Goal: Obtain resource: Download file/media

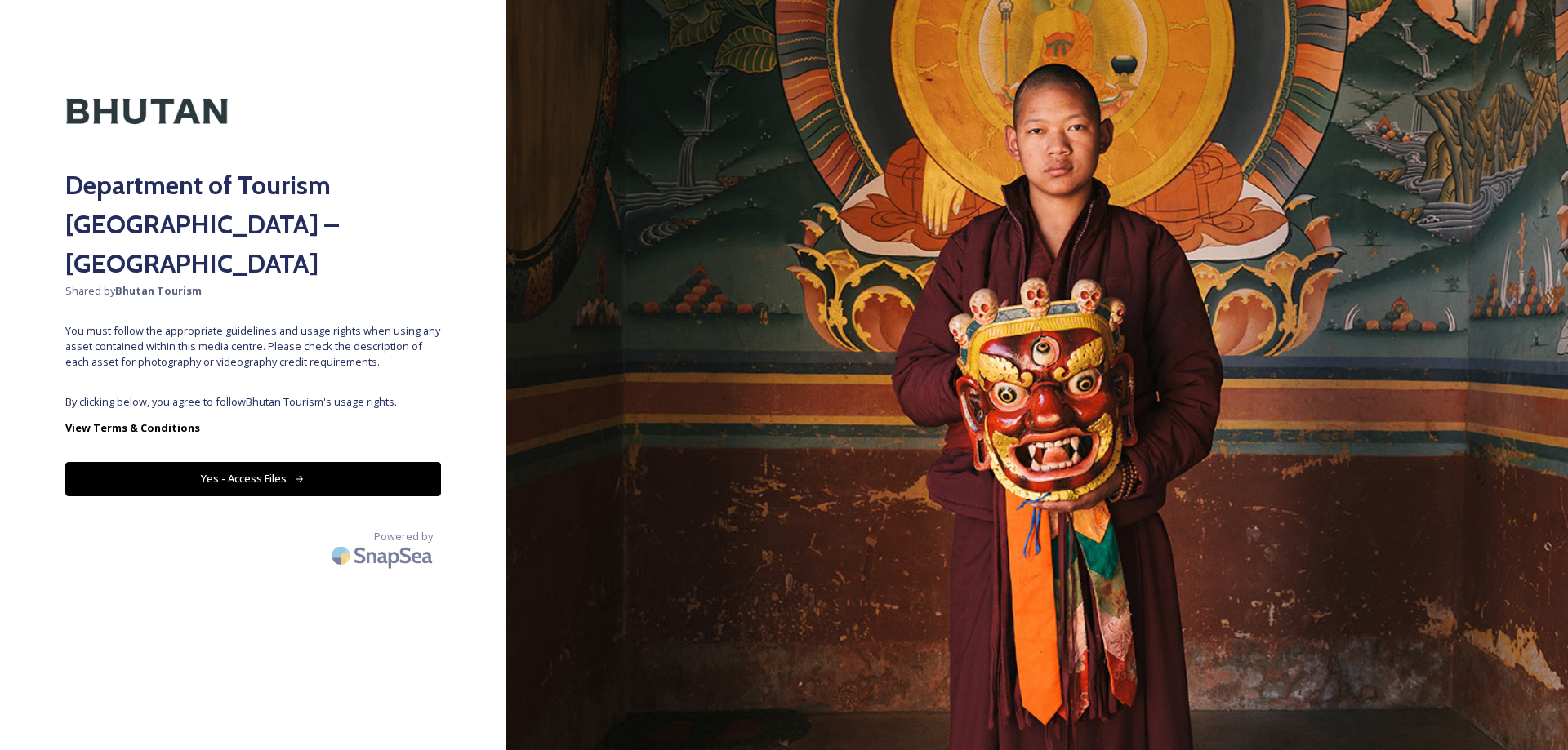
click at [328, 463] on button "Yes - Access Files" at bounding box center [253, 479] width 376 height 33
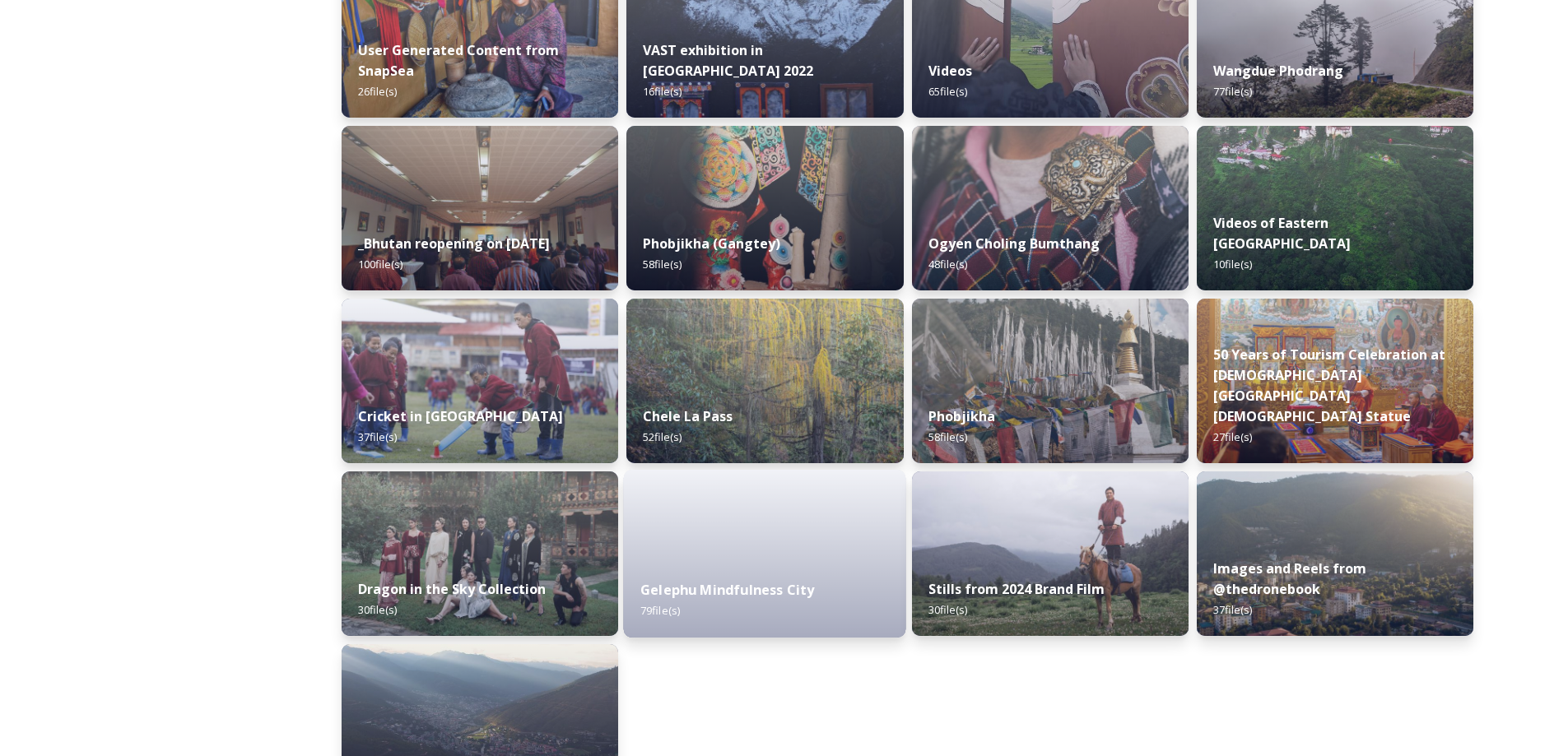
scroll to position [1935, 0]
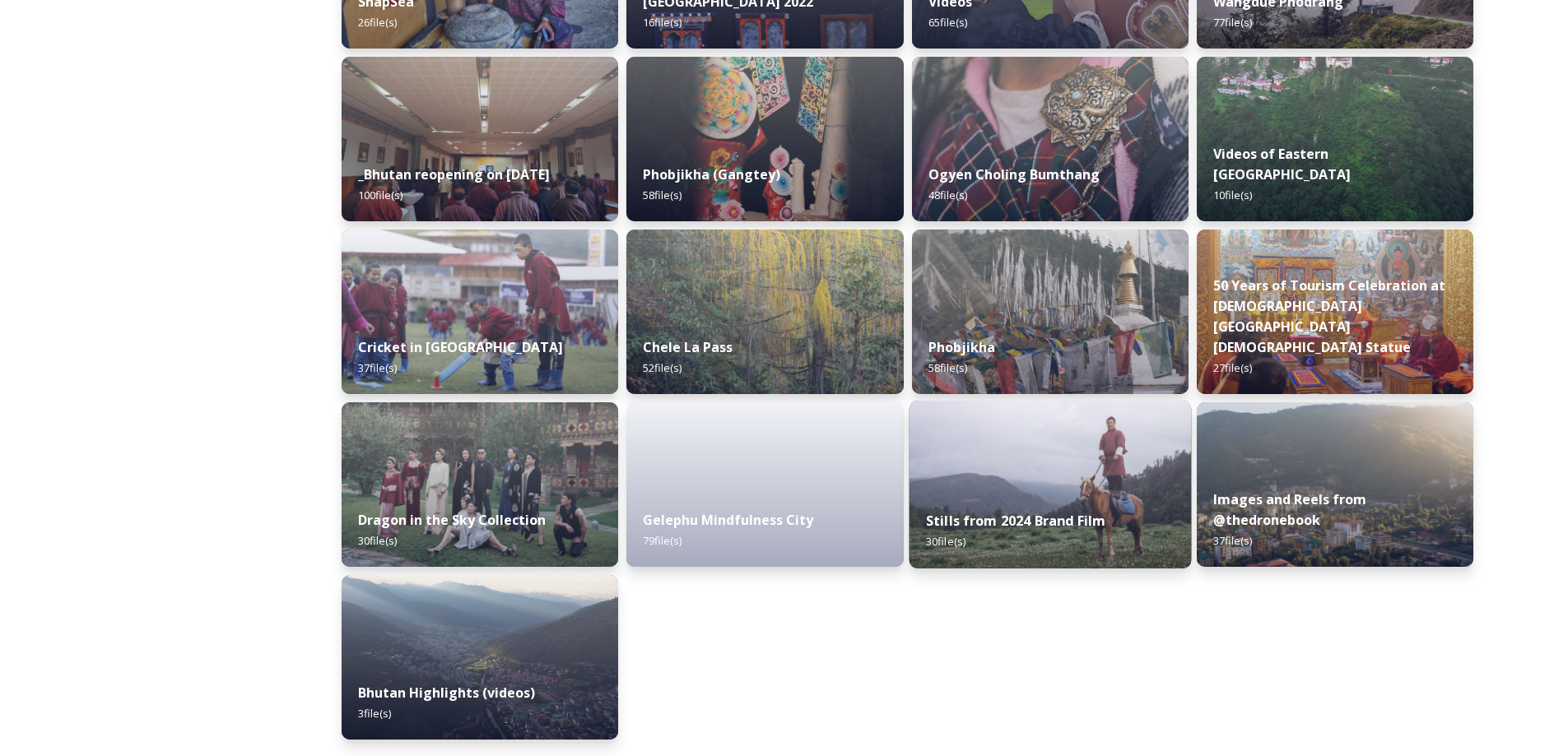
click at [957, 528] on strong "Stills from 2024 Brand Film" at bounding box center [1015, 520] width 179 height 18
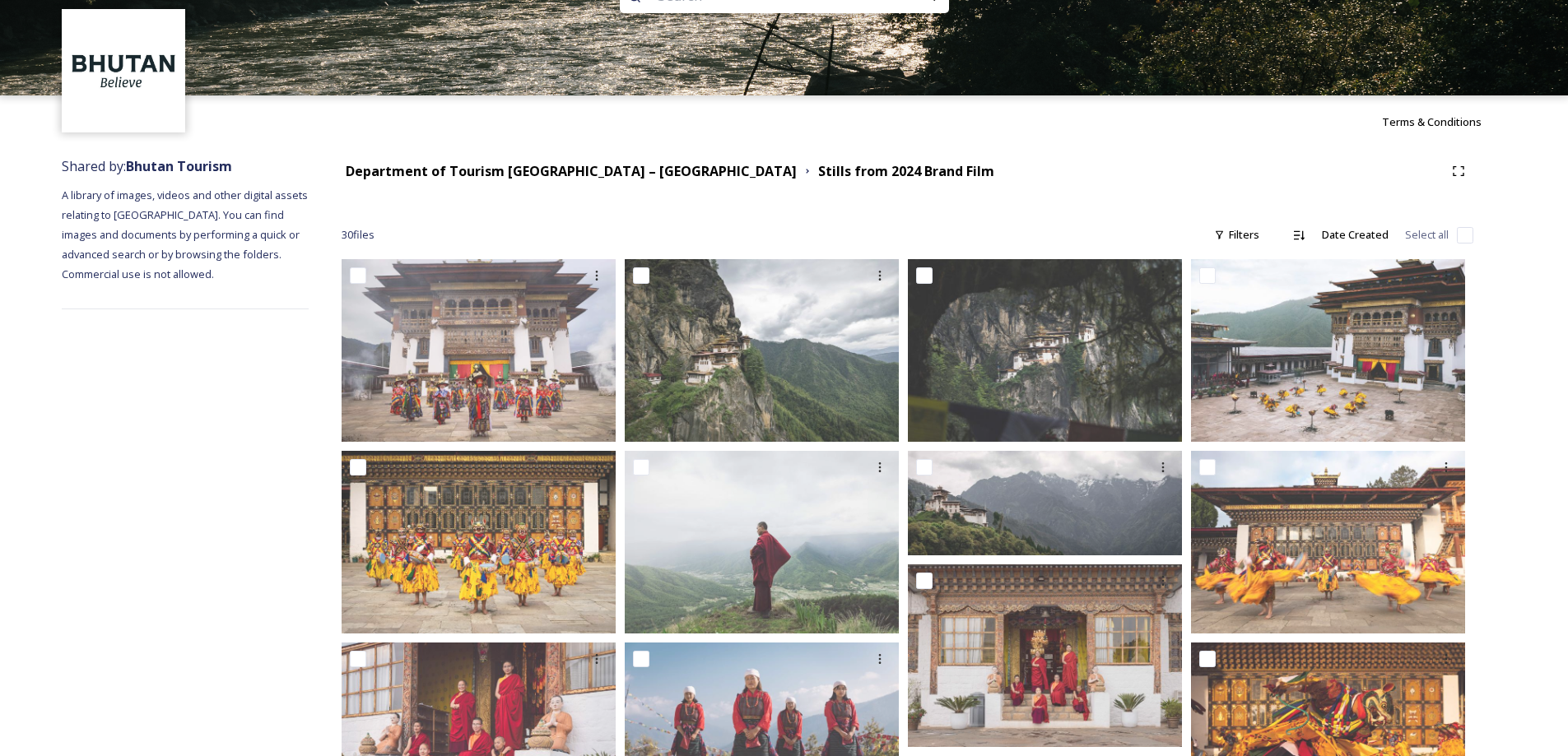
scroll to position [82, 0]
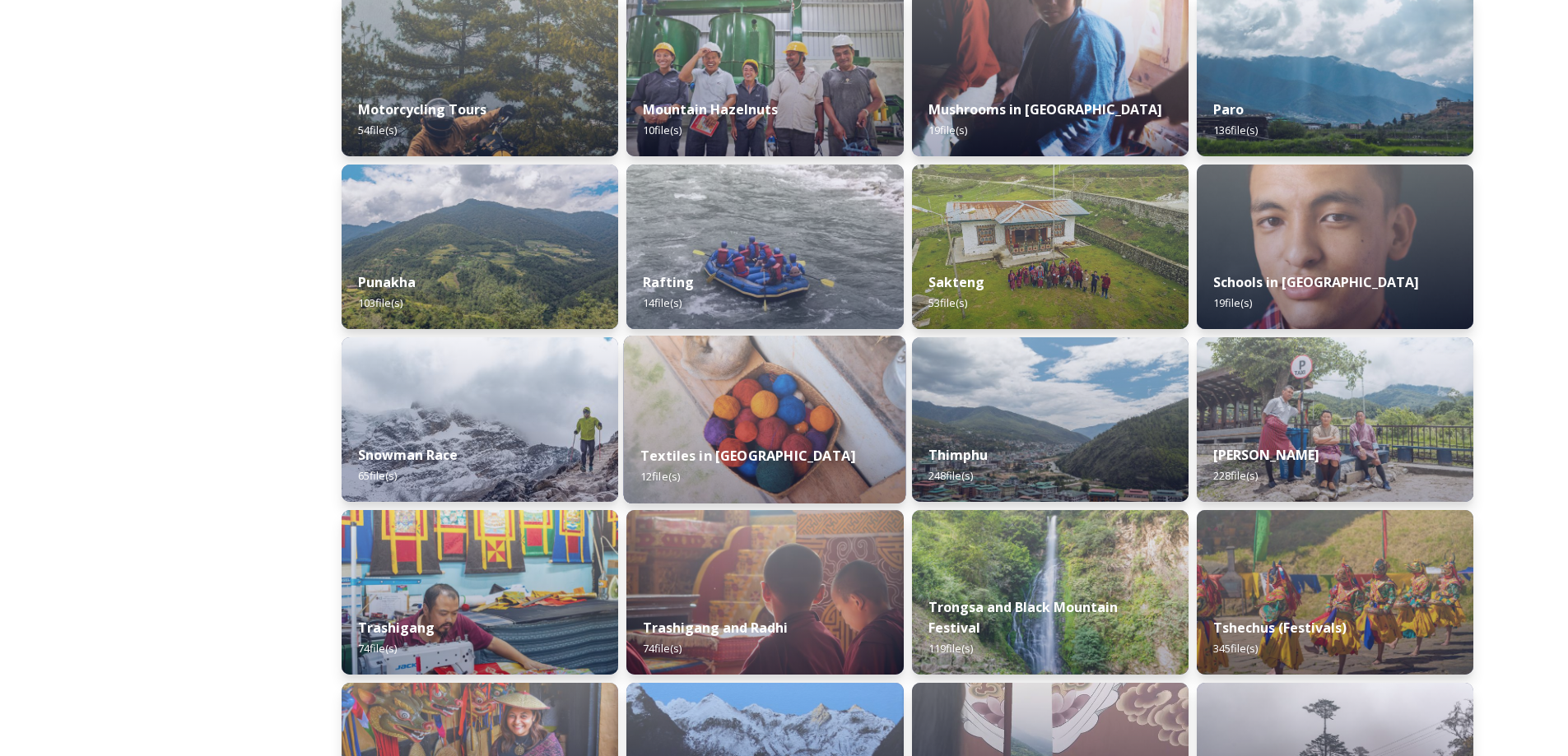
scroll to position [1234, 0]
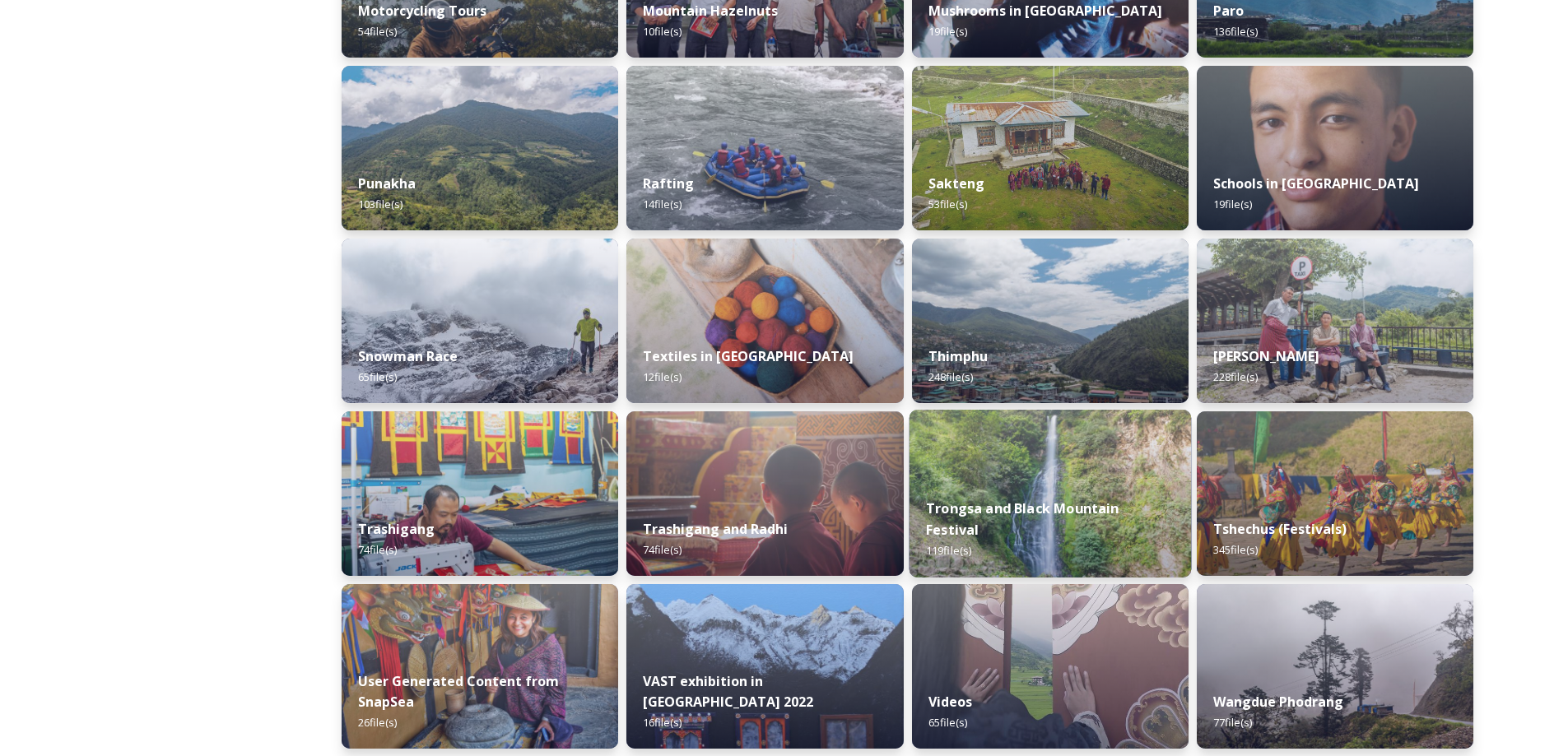
click at [1110, 507] on div "Trongsa and Black Mountain Festival 119 file(s)" at bounding box center [1050, 529] width 282 height 96
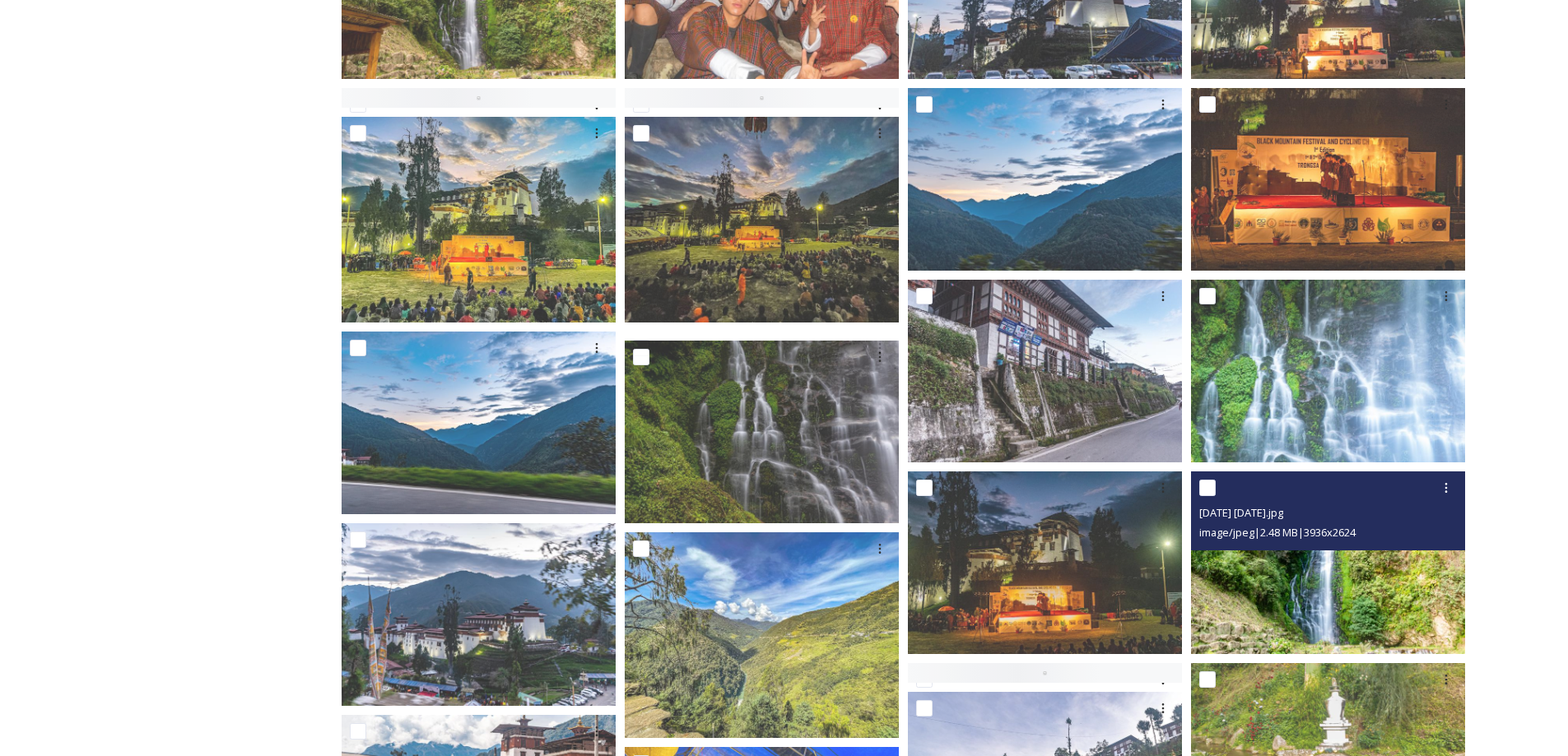
scroll to position [348, 0]
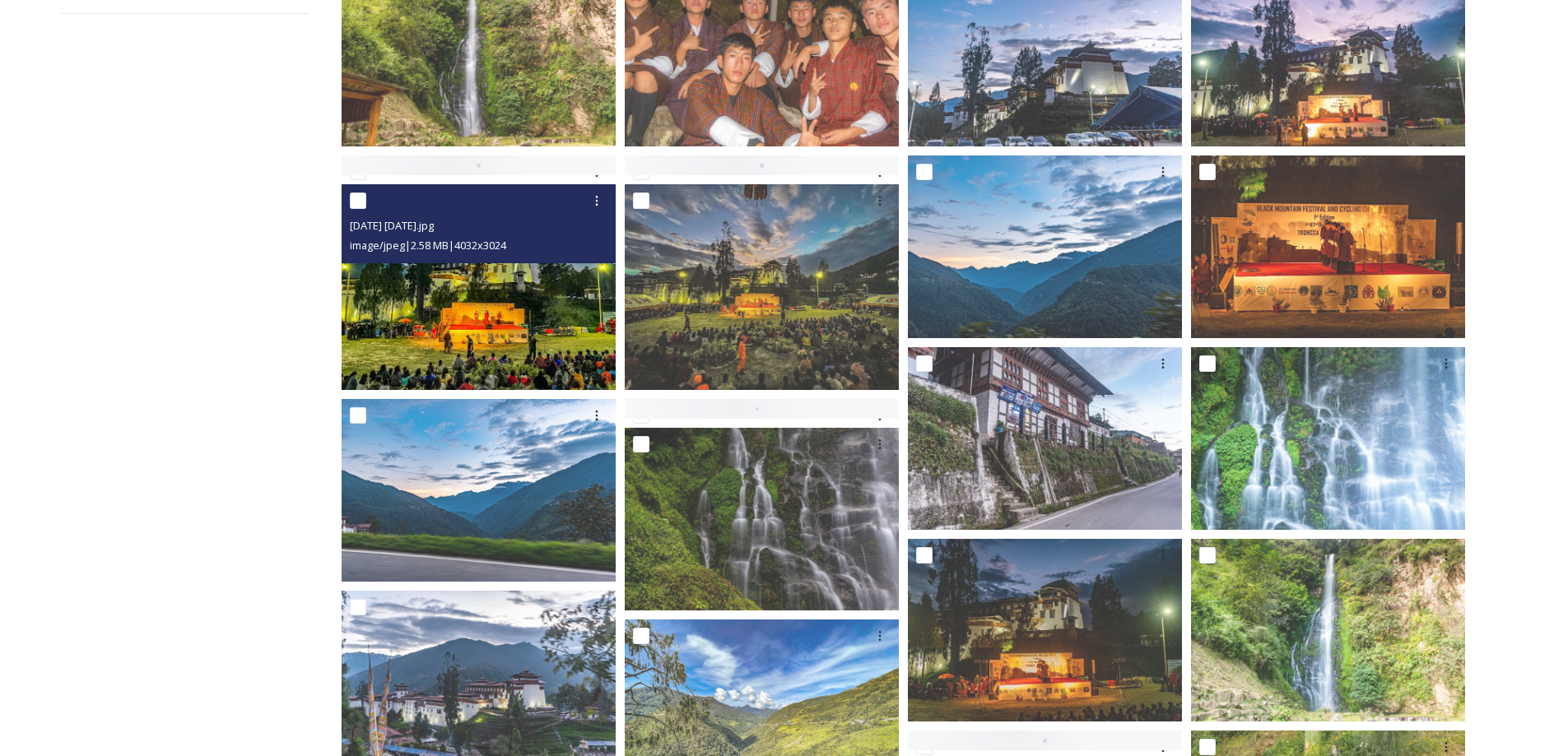
click at [422, 333] on img at bounding box center [479, 287] width 274 height 206
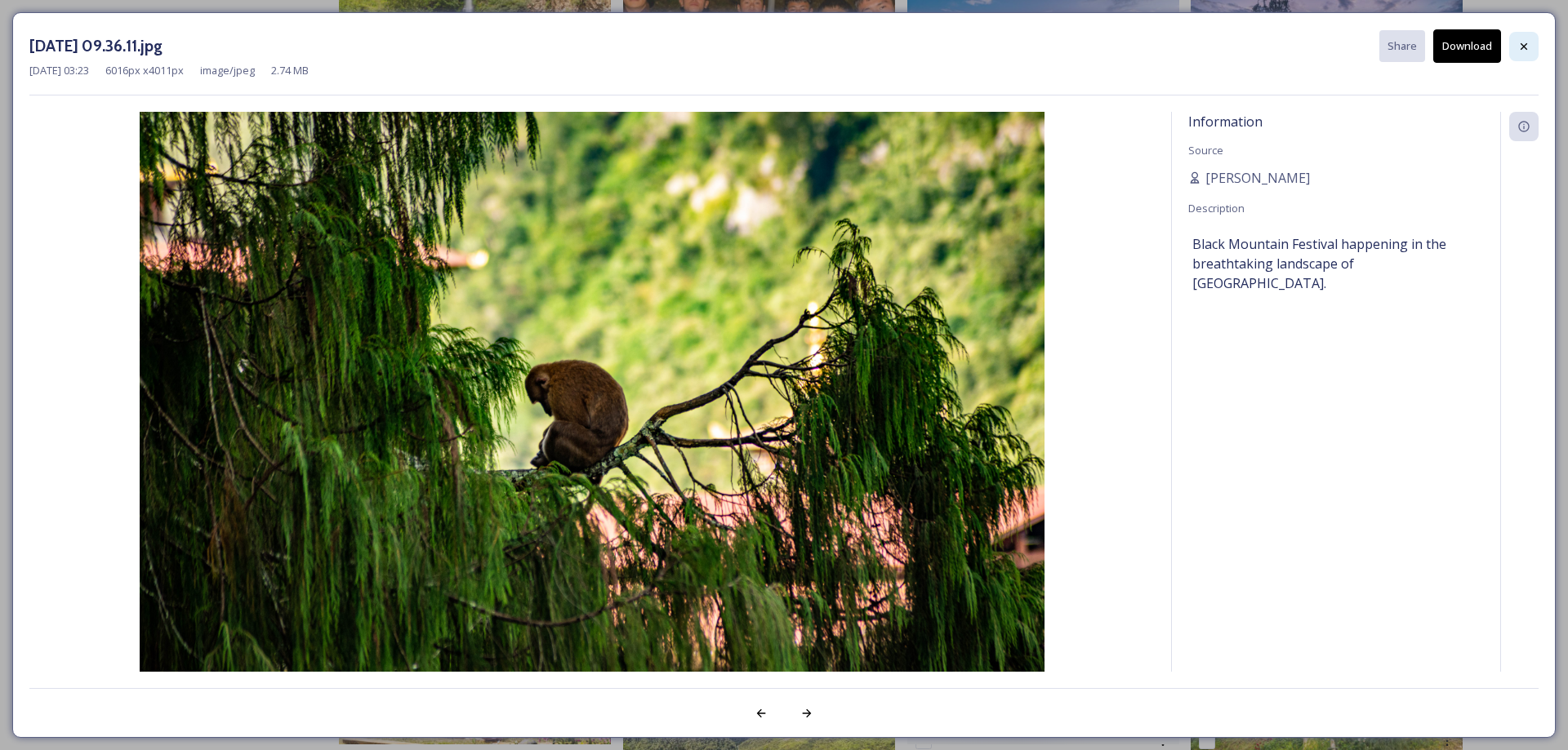
click at [1518, 49] on icon at bounding box center [1523, 46] width 13 height 13
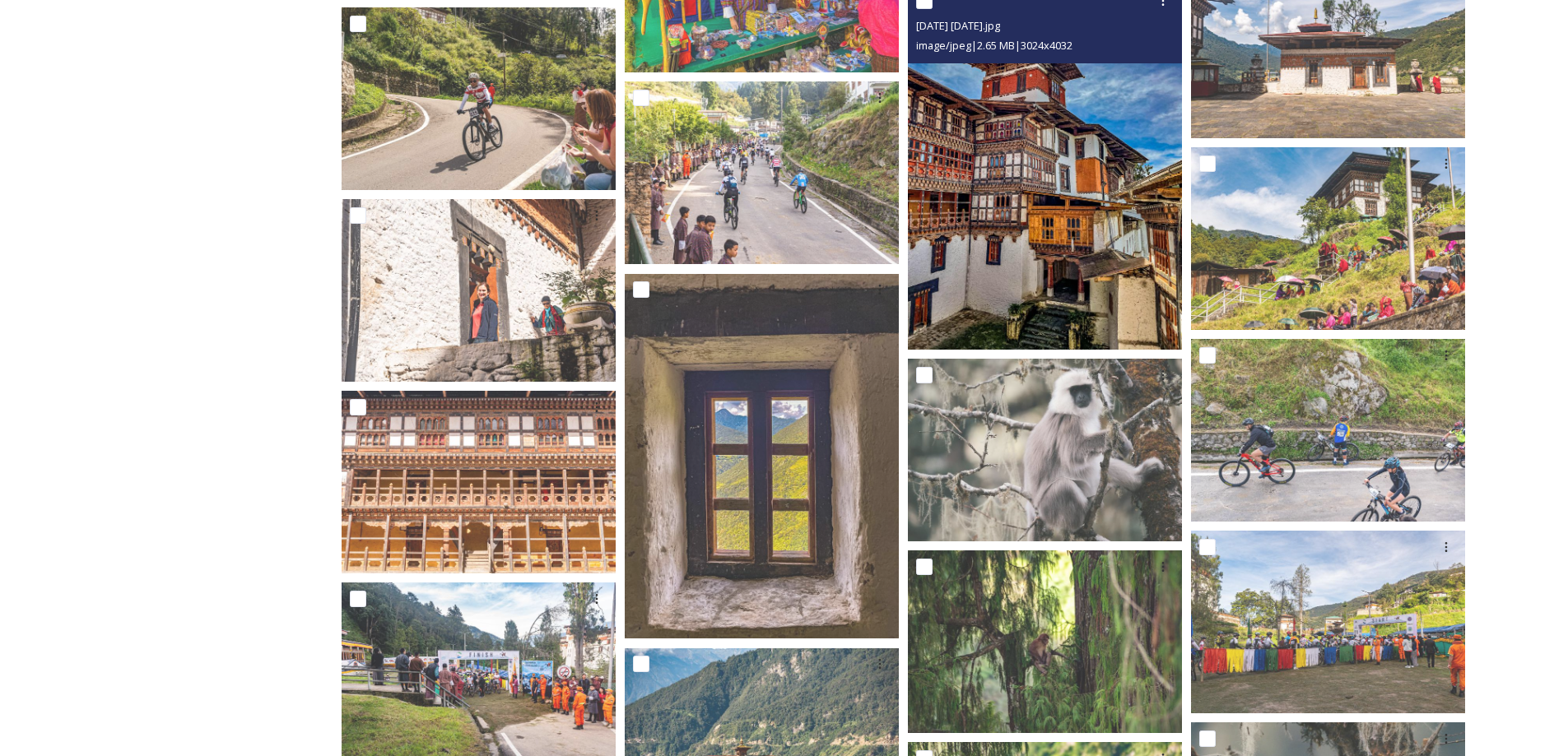
scroll to position [1336, 0]
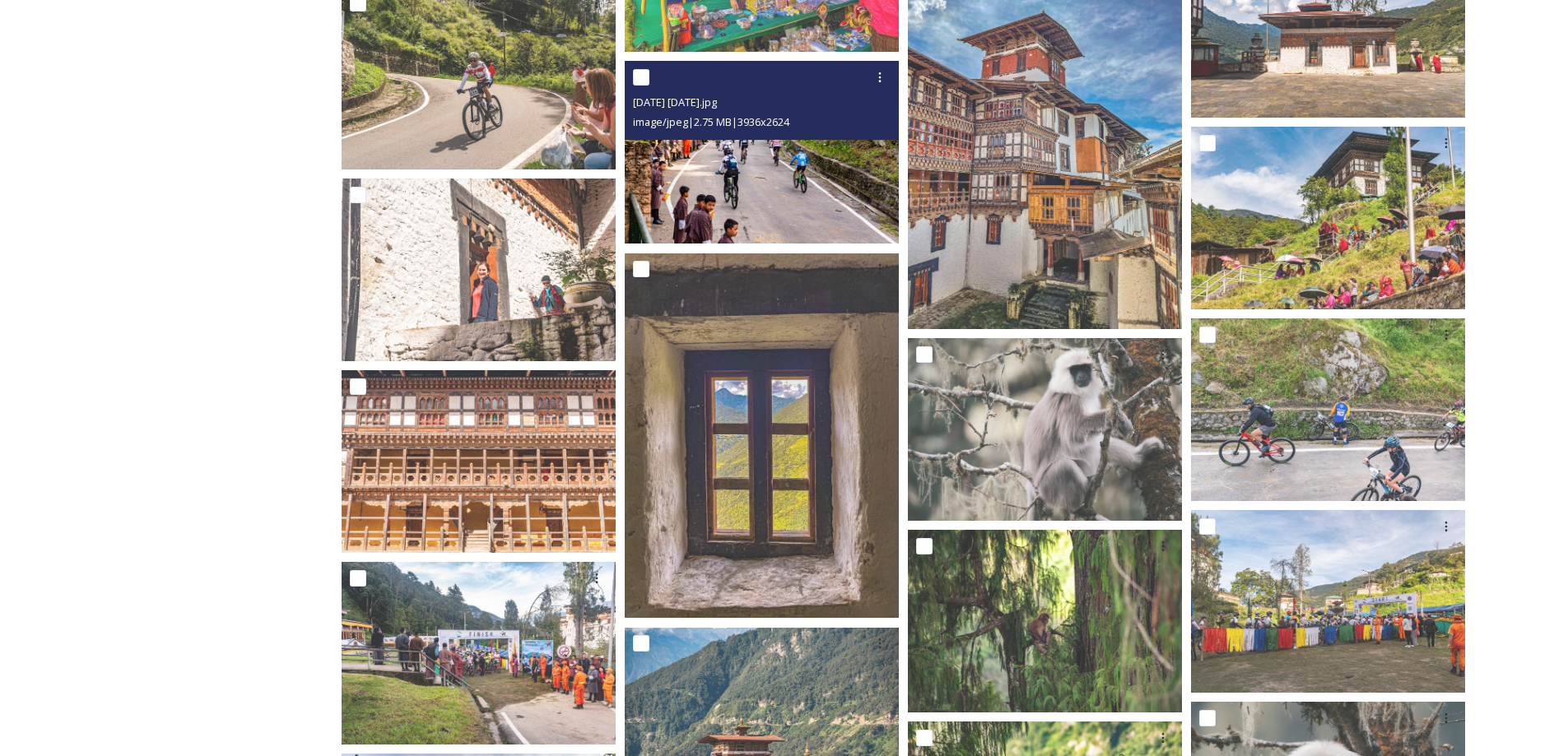
click at [715, 222] on img at bounding box center [762, 152] width 274 height 182
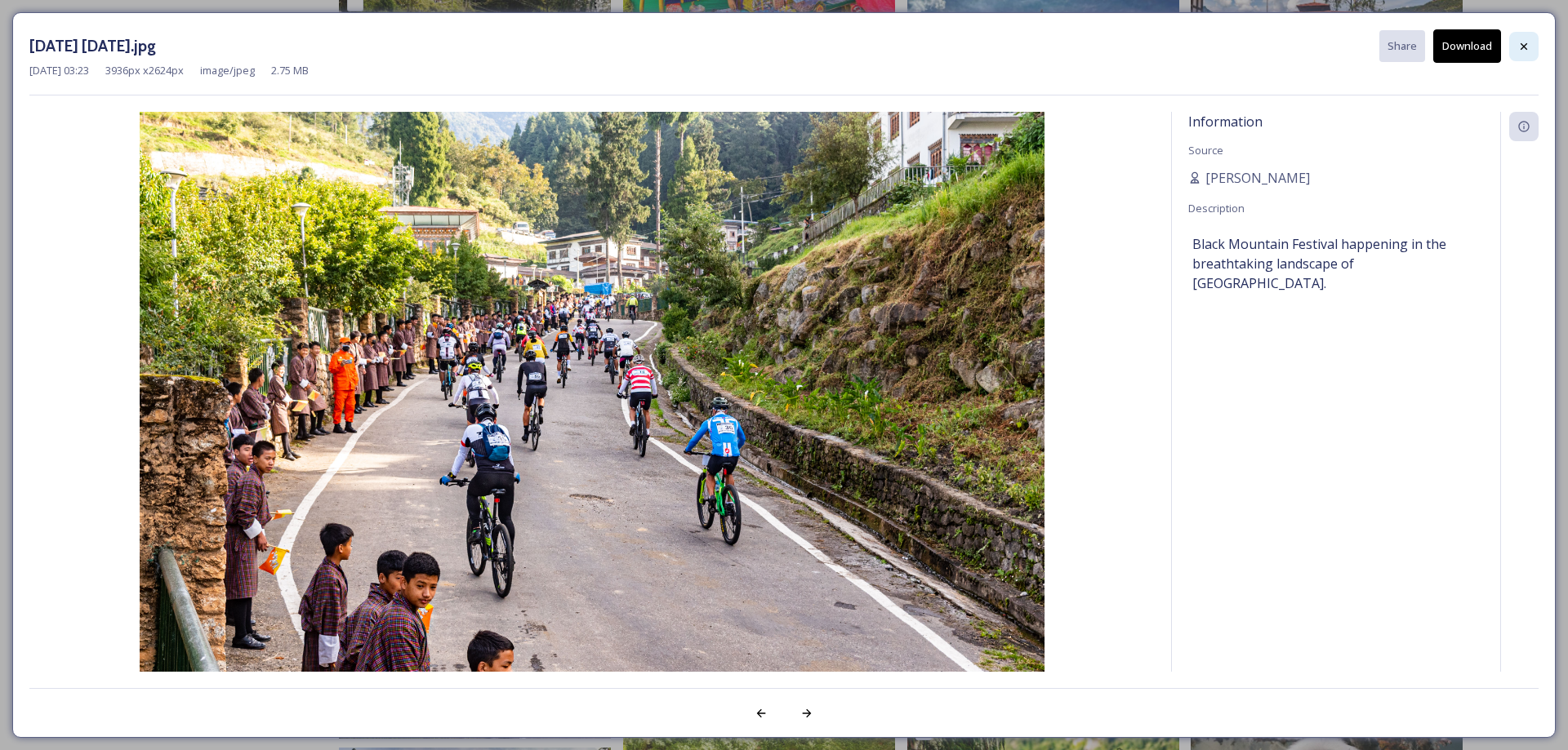
click at [1518, 40] on icon at bounding box center [1523, 46] width 13 height 13
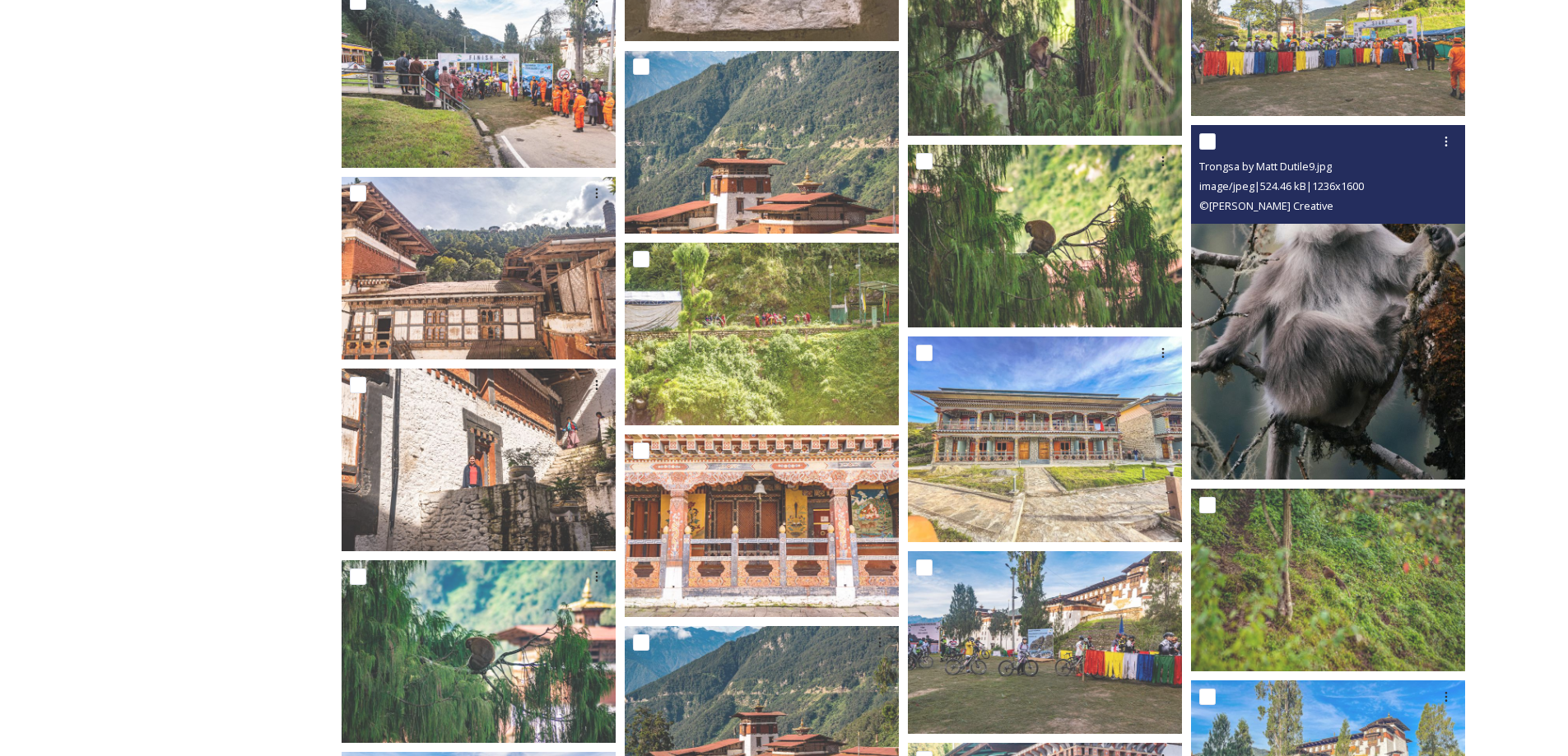
scroll to position [1912, 0]
click at [1255, 277] on img at bounding box center [1328, 304] width 274 height 355
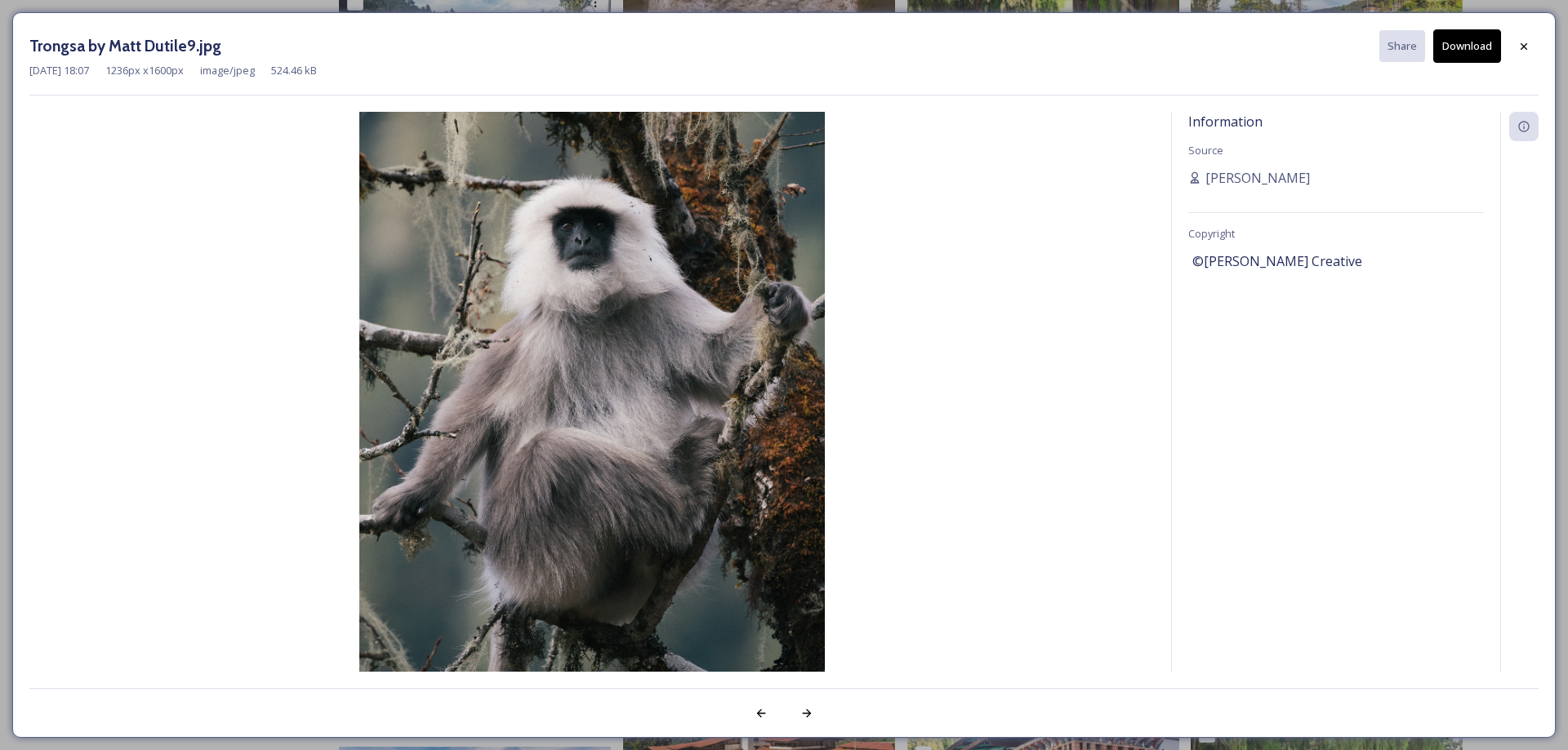
click at [1526, 44] on icon at bounding box center [1524, 45] width 7 height 7
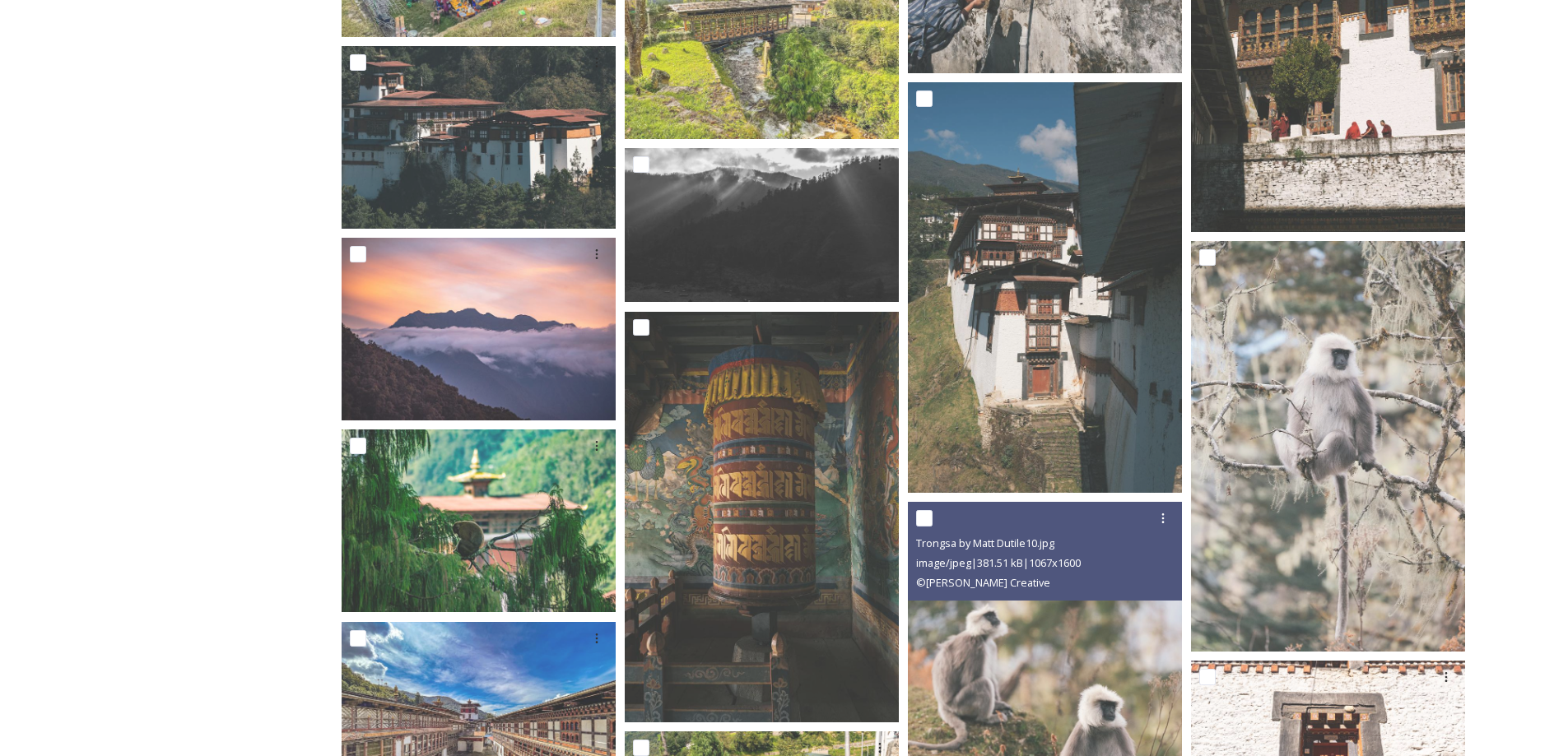
scroll to position [4463, 0]
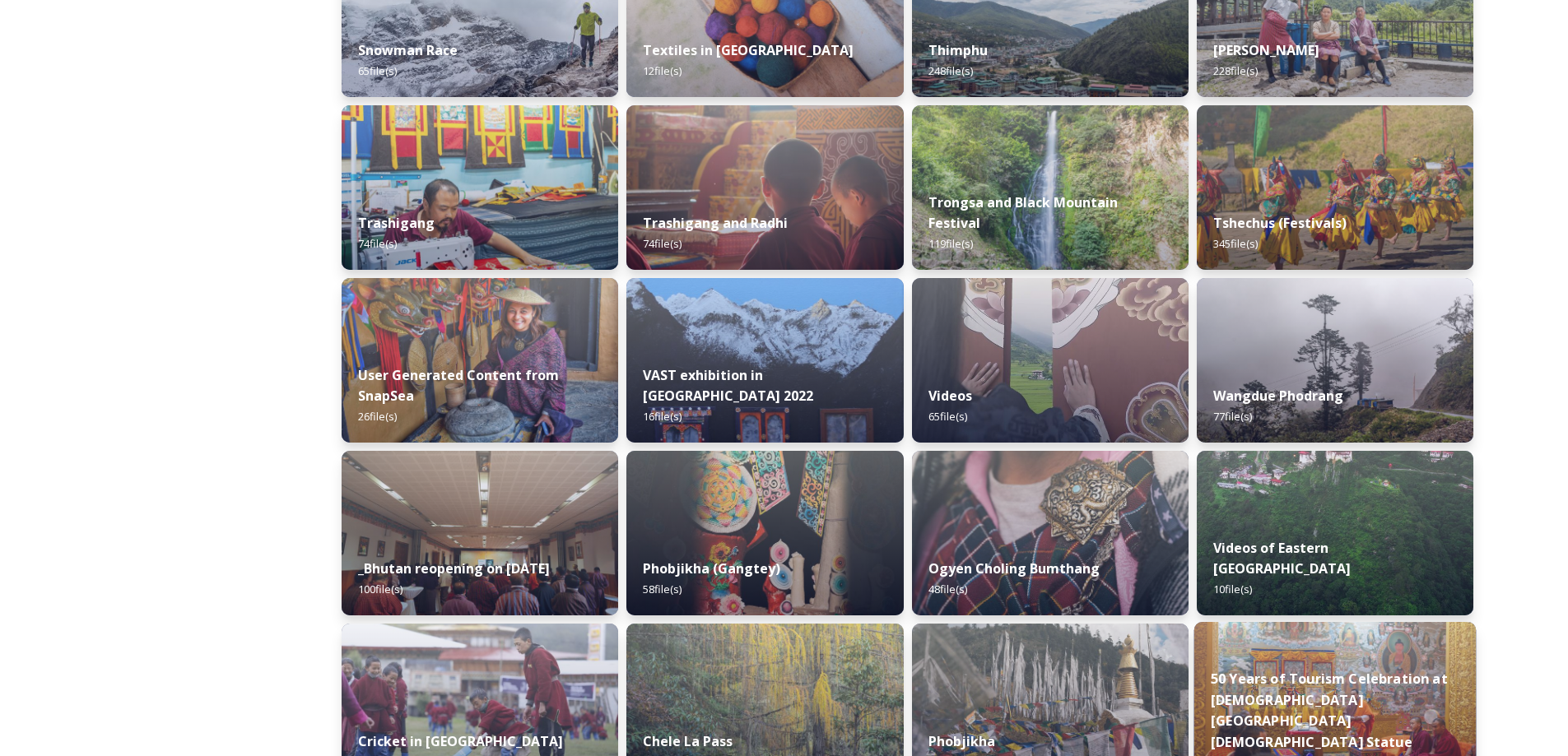
scroll to position [1524, 0]
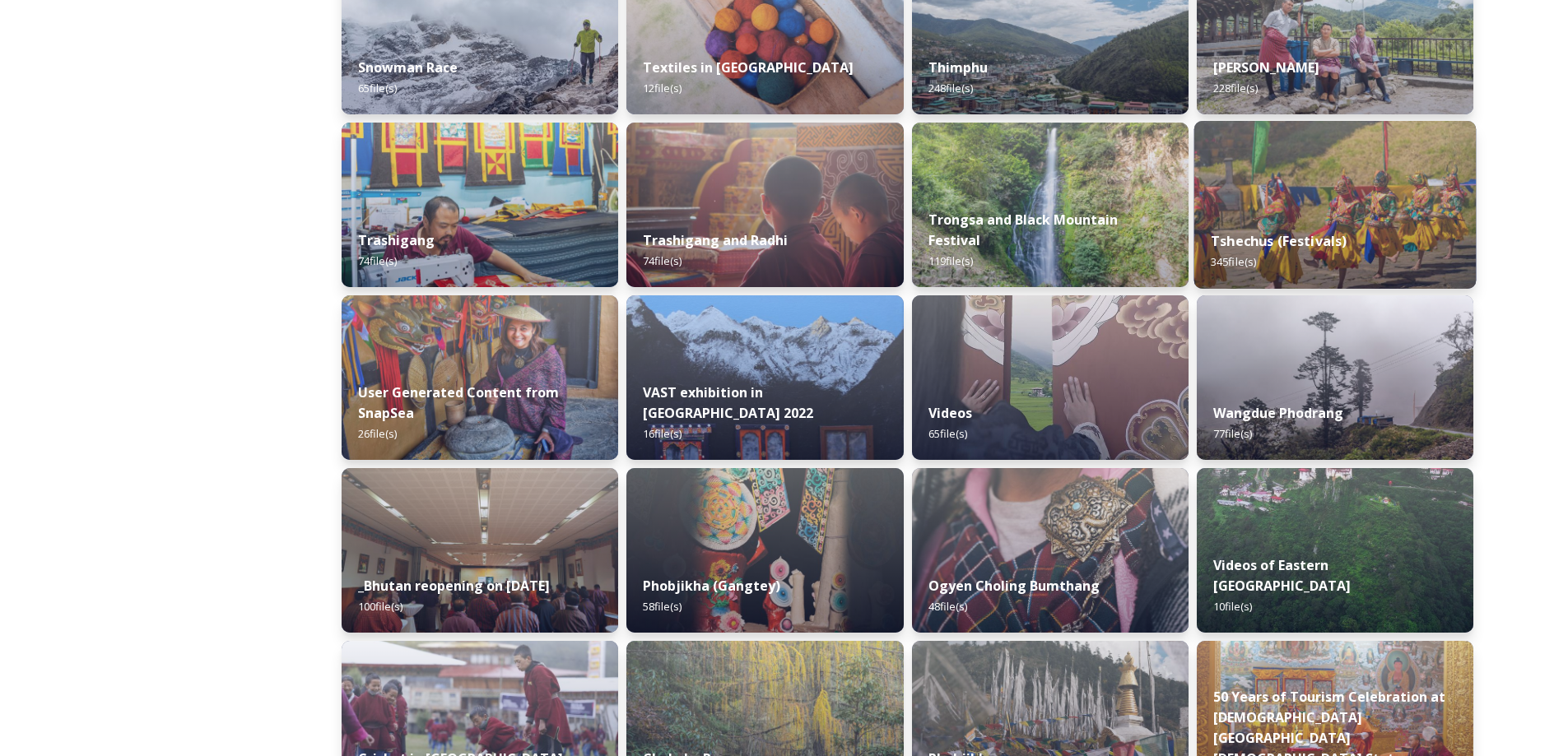
click at [1363, 240] on div "Tshechus (Festivals) 345 file(s)" at bounding box center [1334, 251] width 282 height 75
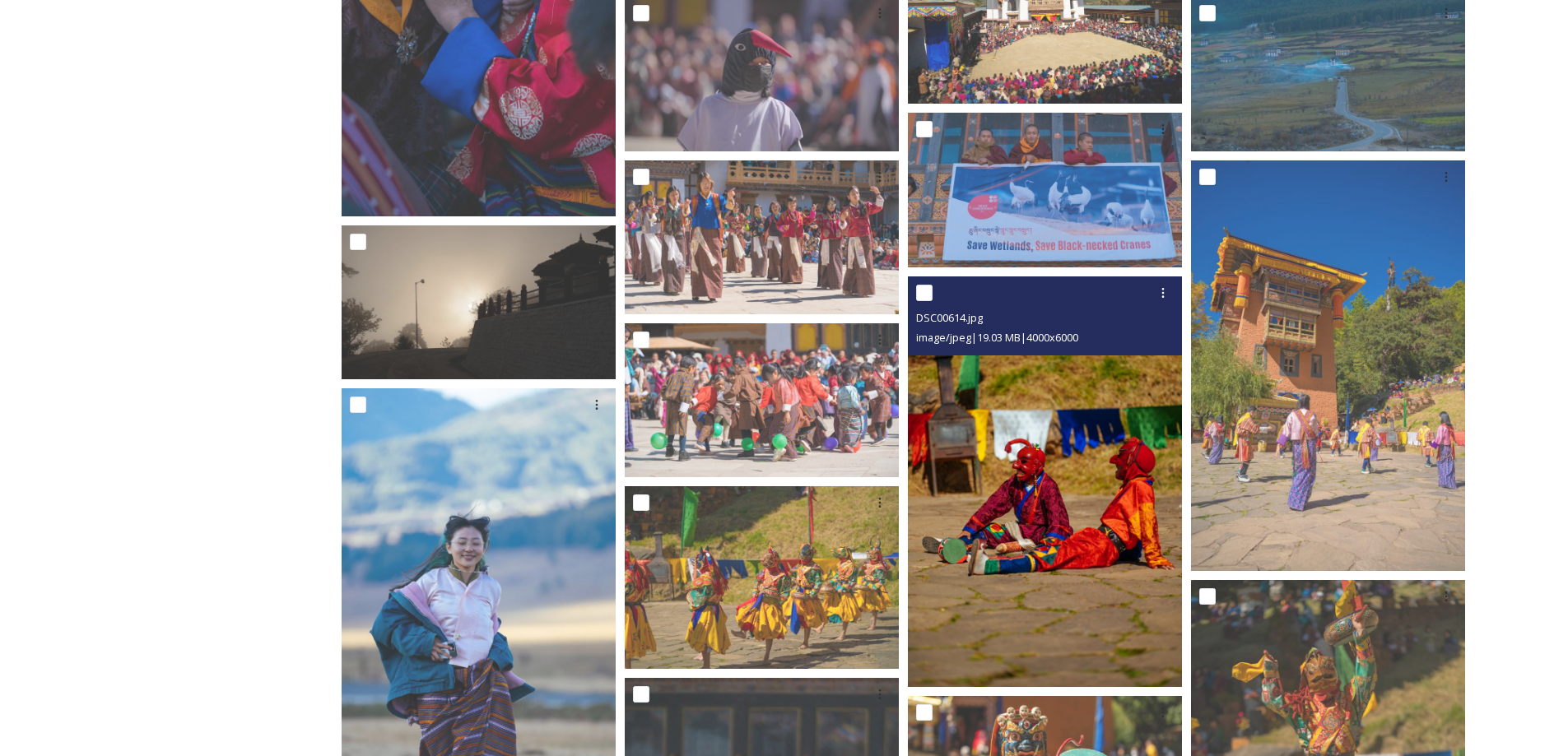
scroll to position [1563, 0]
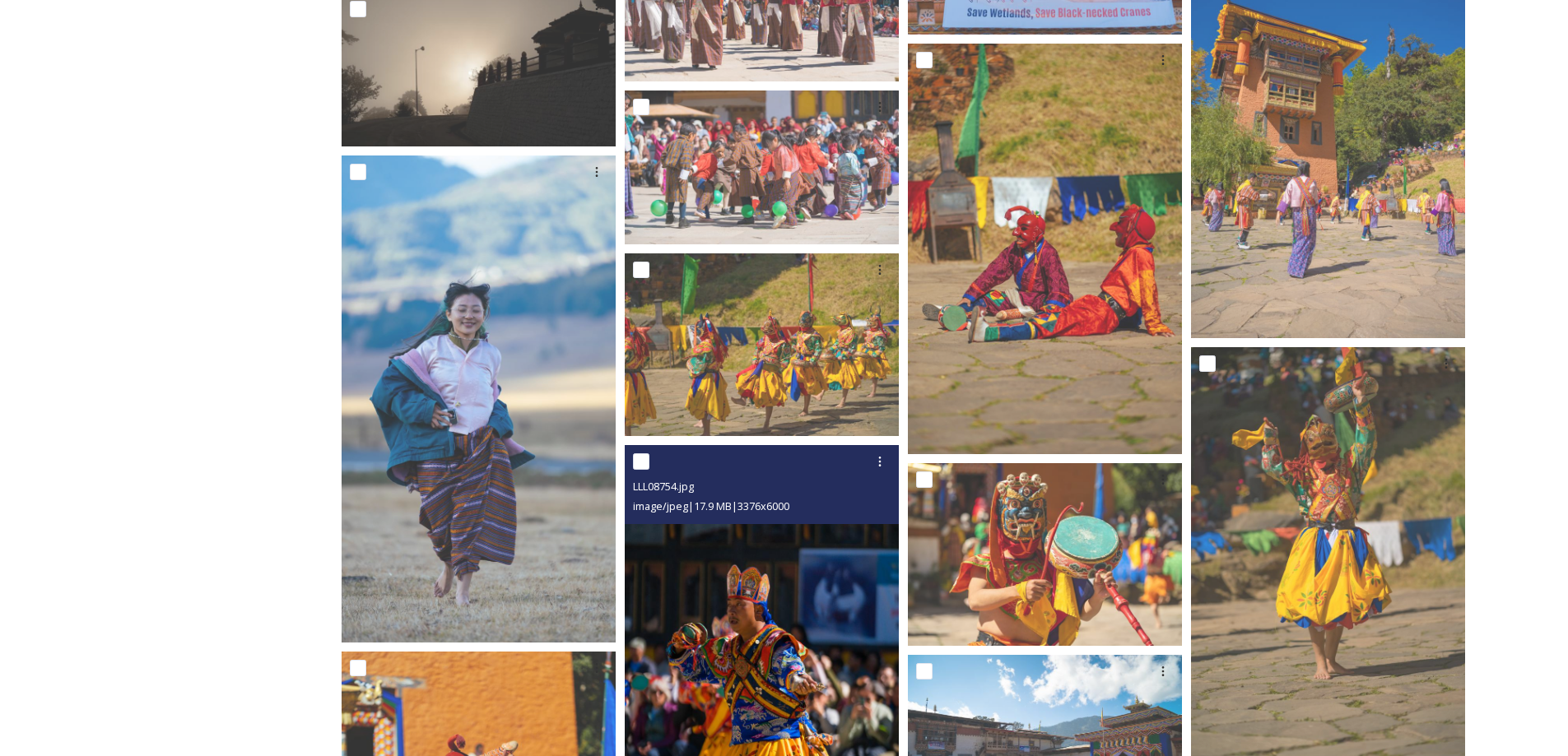
click at [811, 651] on img at bounding box center [762, 689] width 274 height 487
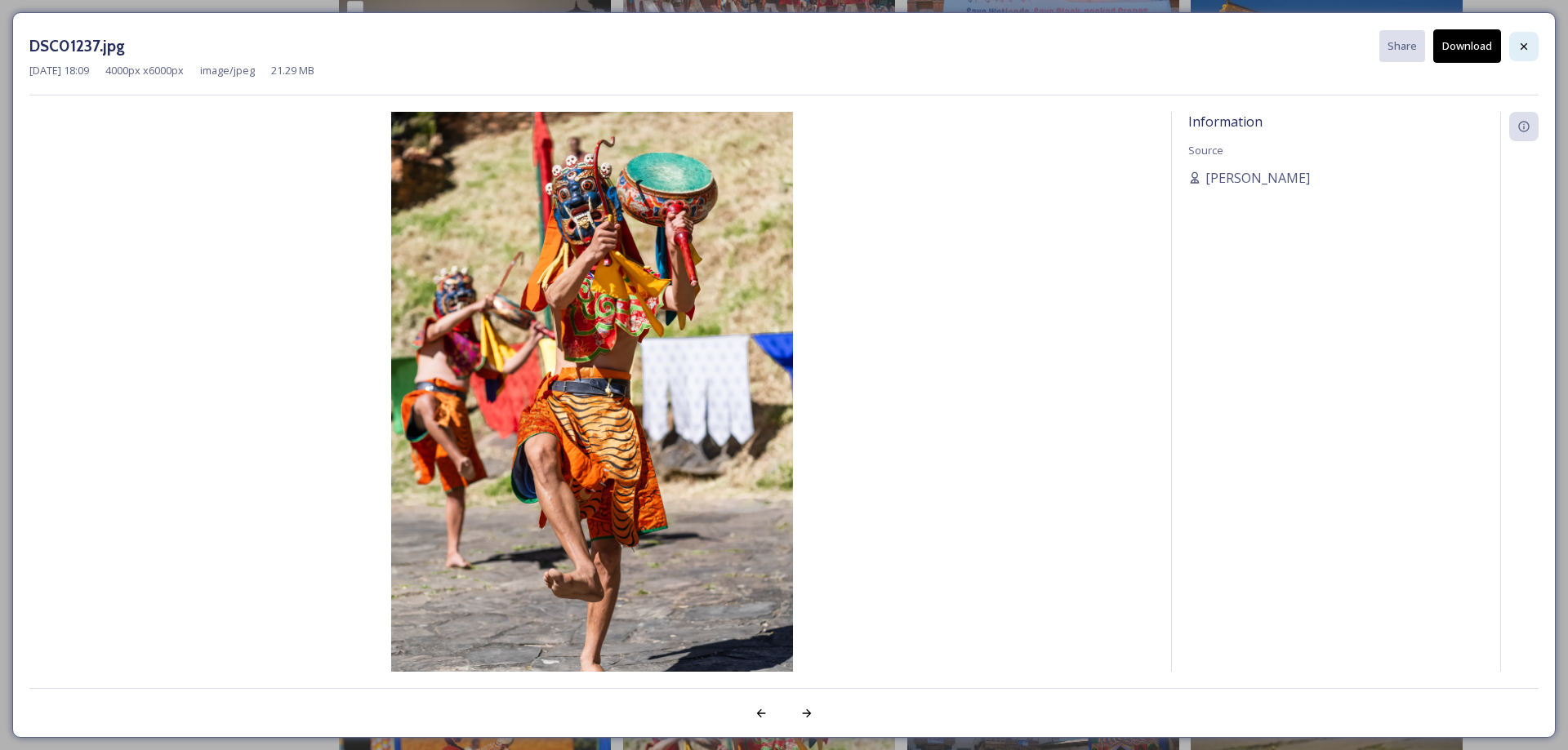
click at [1515, 46] on div at bounding box center [1524, 47] width 29 height 29
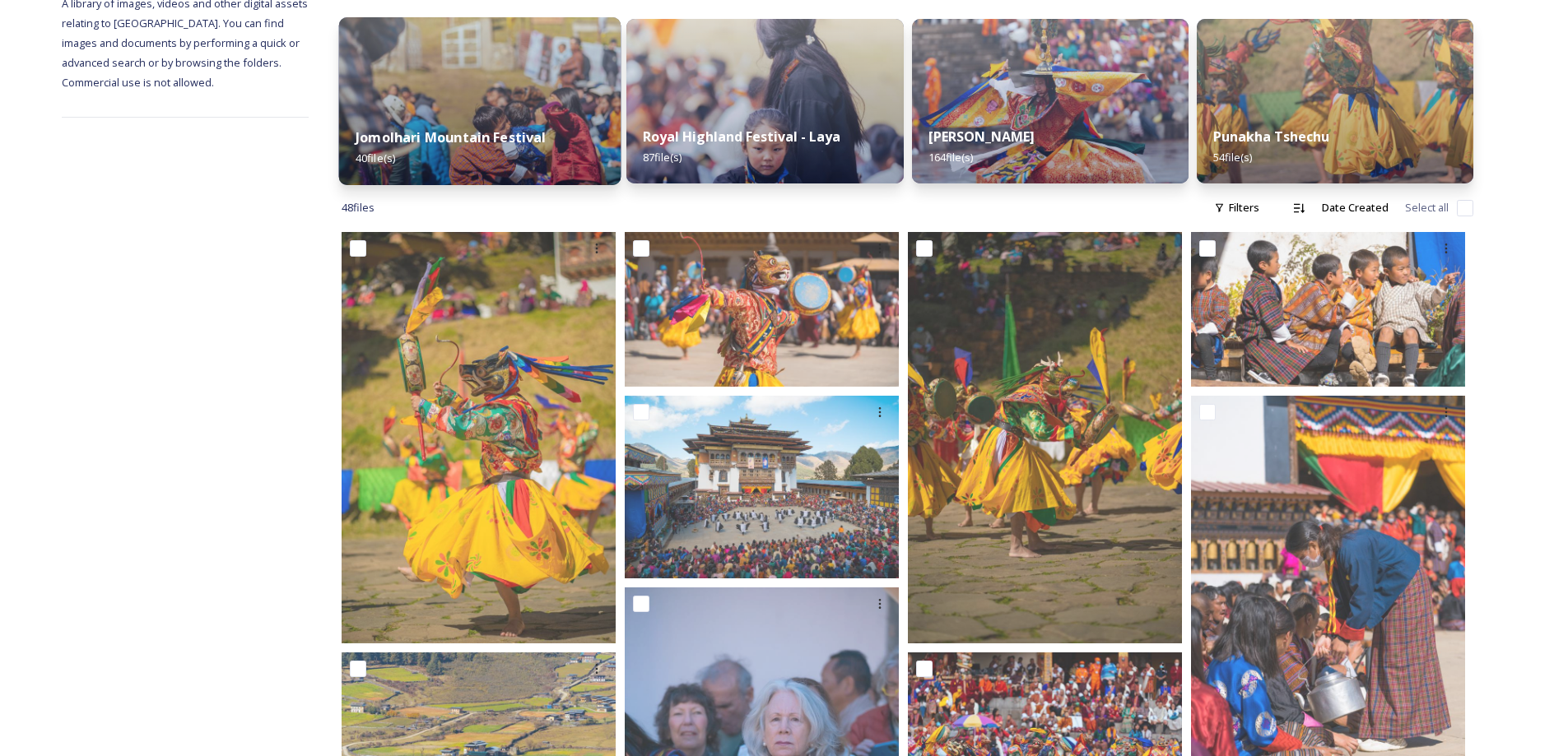
scroll to position [246, 0]
